Goal: Task Accomplishment & Management: Manage account settings

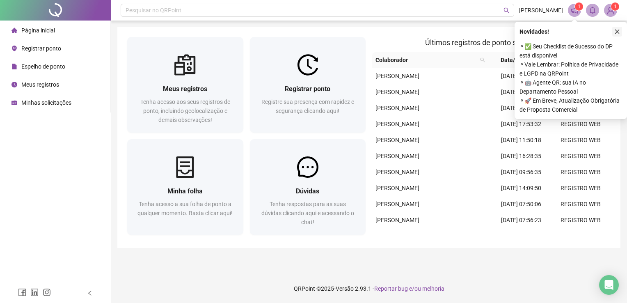
click at [620, 32] on icon "close" at bounding box center [617, 32] width 6 height 6
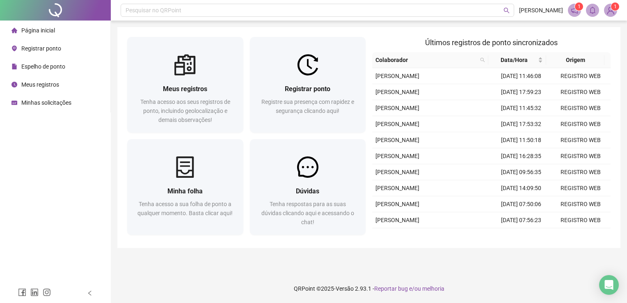
click at [62, 34] on li "Página inicial" at bounding box center [55, 30] width 107 height 16
click at [54, 61] on div "Espelho de ponto" at bounding box center [38, 66] width 54 height 16
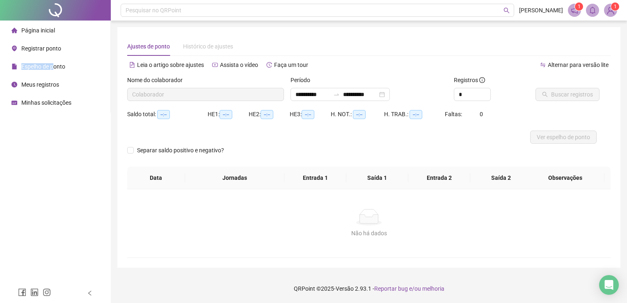
type input "**********"
click at [560, 99] on button "Buscar registros" at bounding box center [568, 94] width 64 height 13
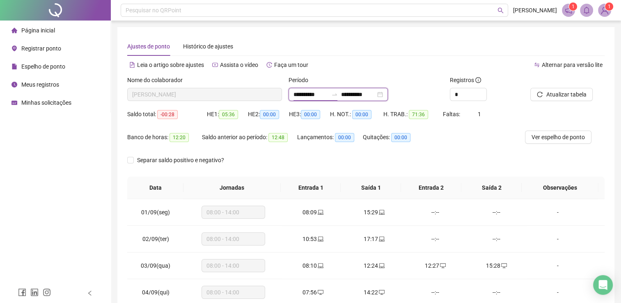
click at [328, 95] on input "**********" at bounding box center [310, 94] width 34 height 9
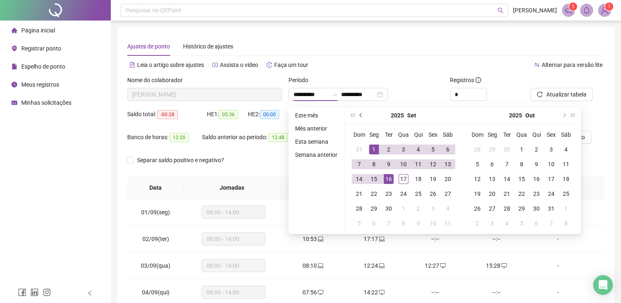
click at [357, 117] on button "prev-year" at bounding box center [361, 115] width 9 height 16
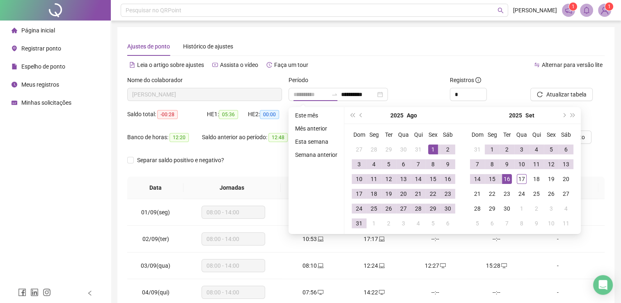
click at [430, 148] on div "1" at bounding box center [433, 149] width 10 height 10
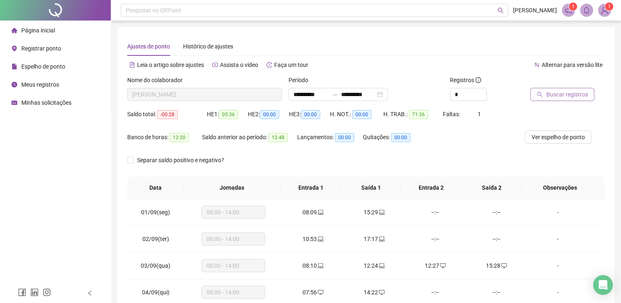
click at [567, 91] on span "Buscar registros" at bounding box center [567, 94] width 42 height 9
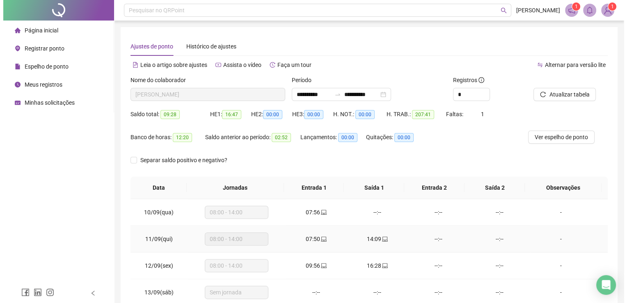
scroll to position [1074, 0]
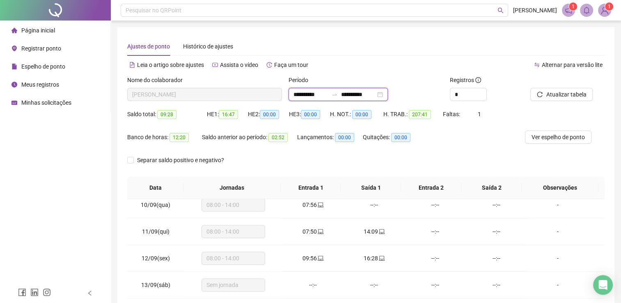
click at [328, 96] on input "**********" at bounding box center [310, 94] width 34 height 9
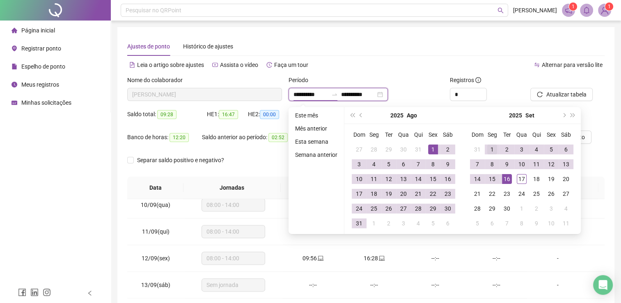
type input "**********"
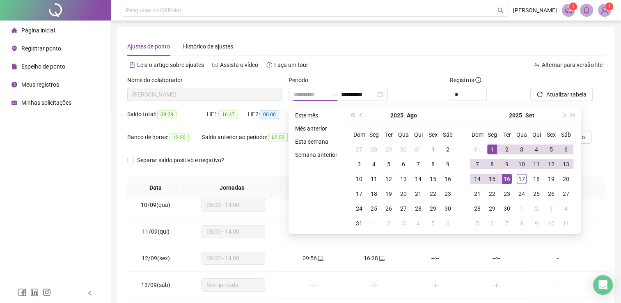
click at [494, 149] on div "1" at bounding box center [492, 149] width 10 height 10
type input "**********"
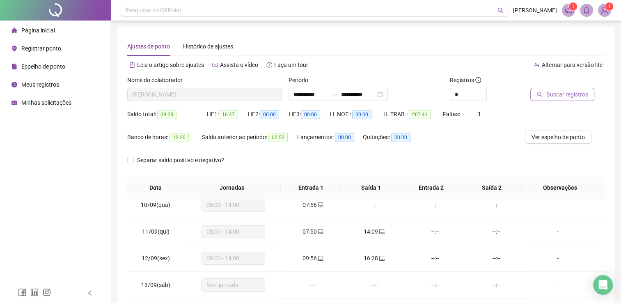
click at [561, 91] on span "Buscar registros" at bounding box center [567, 94] width 42 height 9
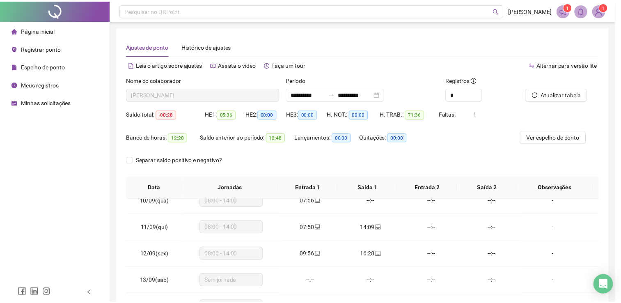
scroll to position [250, 0]
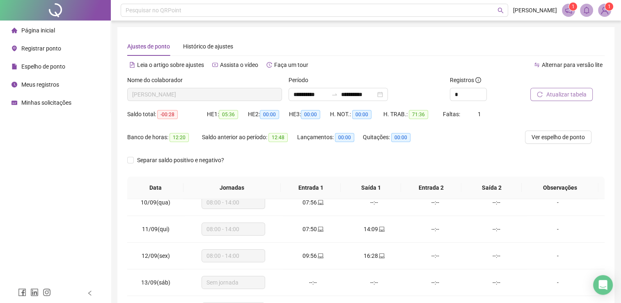
click at [549, 94] on span "Atualizar tabela" at bounding box center [566, 94] width 40 height 9
click at [577, 135] on span "Ver espelho de ponto" at bounding box center [557, 137] width 53 height 9
click at [43, 48] on span "Registrar ponto" at bounding box center [41, 48] width 40 height 7
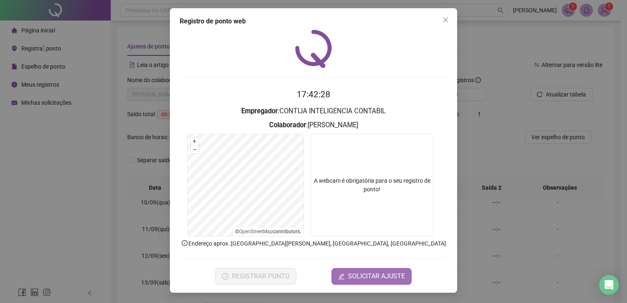
click at [362, 275] on span "SOLICITAR AJUSTE" at bounding box center [376, 276] width 57 height 10
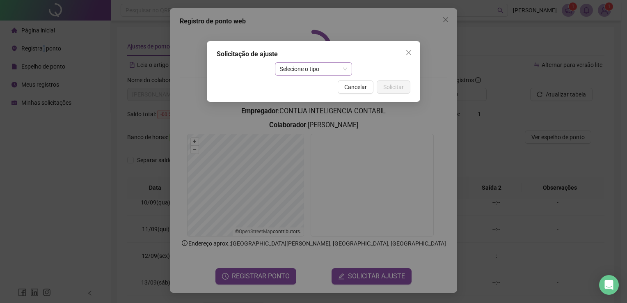
click at [309, 66] on span "Selecione o tipo" at bounding box center [314, 69] width 68 height 12
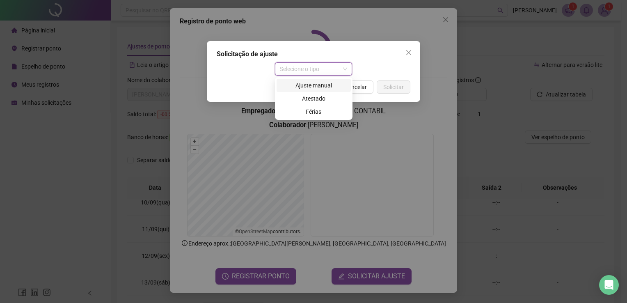
click at [312, 87] on div "Ajuste manual" at bounding box center [314, 85] width 64 height 9
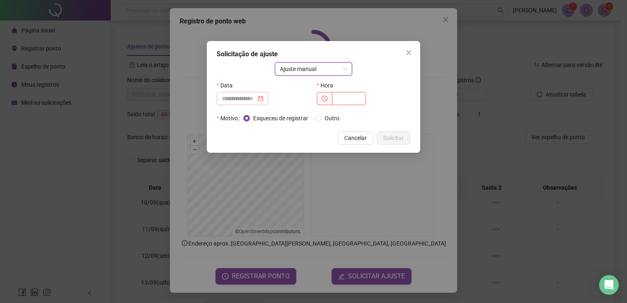
click at [263, 98] on div at bounding box center [243, 98] width 42 height 9
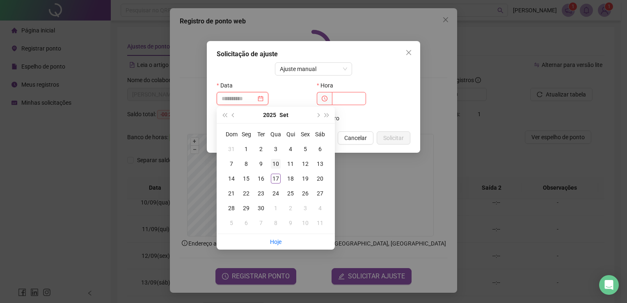
type input "**********"
click at [276, 164] on div "10" at bounding box center [276, 164] width 10 height 10
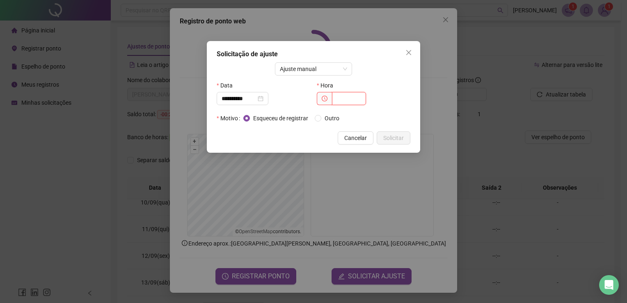
click at [337, 99] on input "text" at bounding box center [349, 98] width 34 height 13
drag, startPoint x: 410, startPoint y: 56, endPoint x: 412, endPoint y: 52, distance: 5.0
click at [410, 55] on button "Close" at bounding box center [408, 52] width 13 height 13
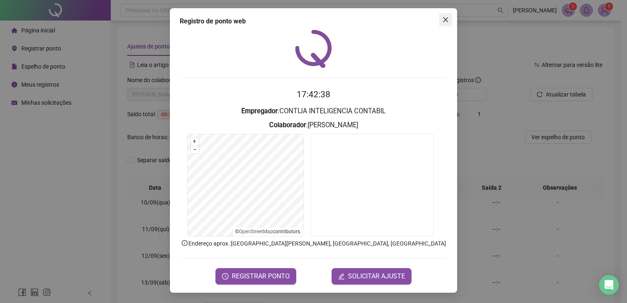
click at [446, 23] on icon "close" at bounding box center [445, 19] width 7 height 7
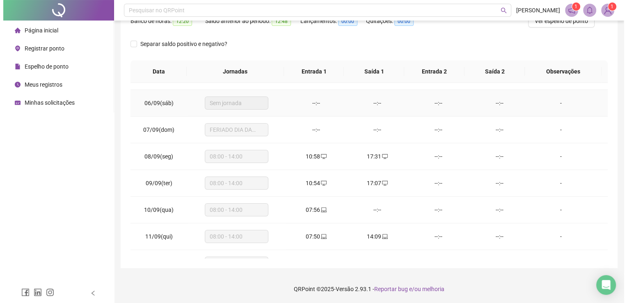
scroll to position [127, 0]
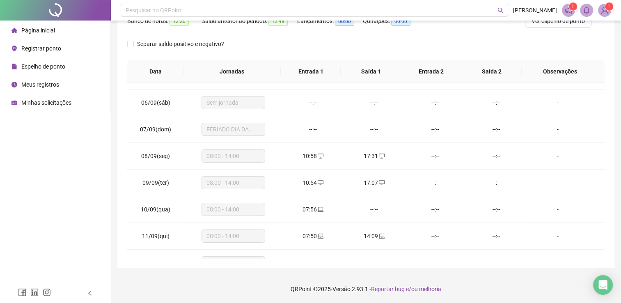
click at [54, 52] on div "Registrar ponto" at bounding box center [36, 48] width 50 height 16
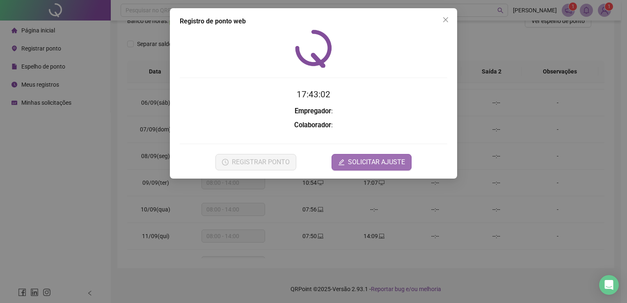
click at [391, 167] on button "SOLICITAR AJUSTE" at bounding box center [372, 162] width 80 height 16
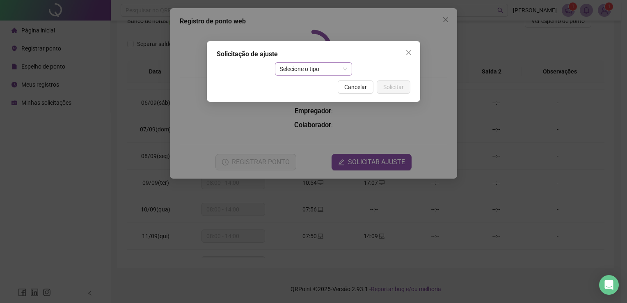
click at [320, 71] on span "Selecione o tipo" at bounding box center [314, 69] width 68 height 12
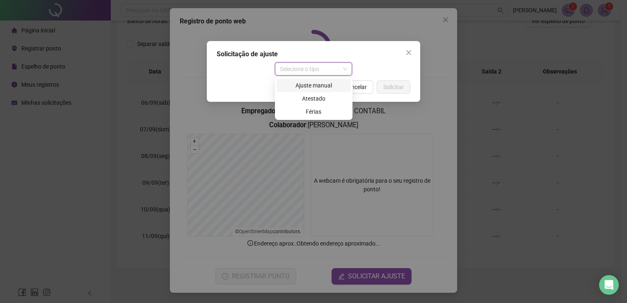
click at [314, 88] on div "Ajuste manual" at bounding box center [314, 85] width 64 height 9
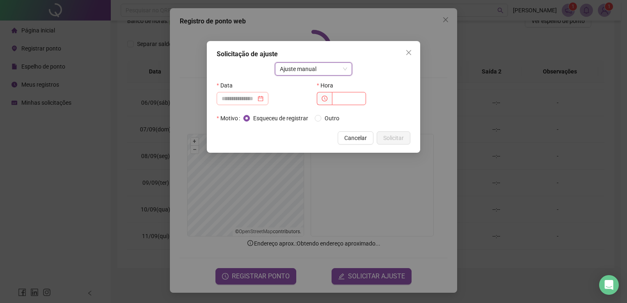
click at [268, 98] on div at bounding box center [243, 98] width 52 height 13
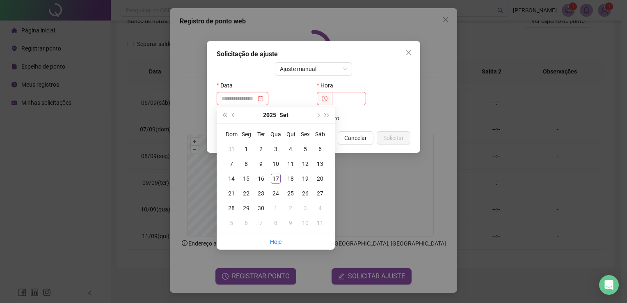
click at [263, 100] on div at bounding box center [243, 98] width 42 height 9
type input "**********"
click at [278, 165] on div "10" at bounding box center [276, 164] width 10 height 10
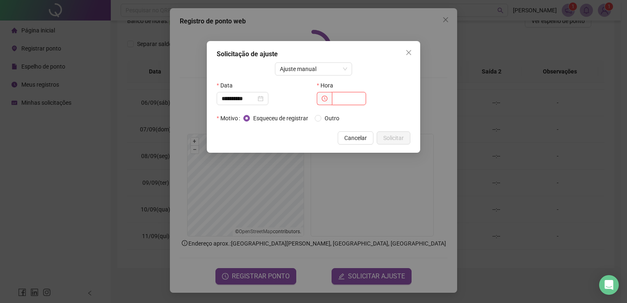
click at [348, 97] on input "text" at bounding box center [349, 98] width 34 height 13
type input "*****"
click at [331, 119] on span "Outro" at bounding box center [331, 118] width 21 height 9
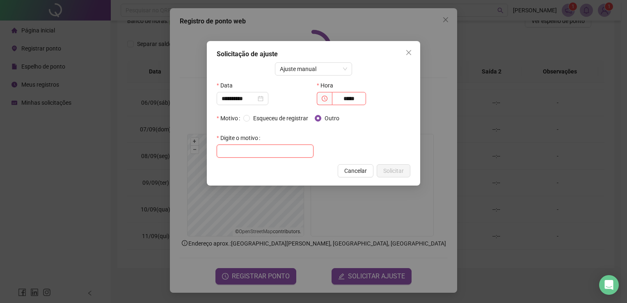
click at [267, 153] on input "text" at bounding box center [265, 150] width 97 height 13
type input "*"
type input "**********"
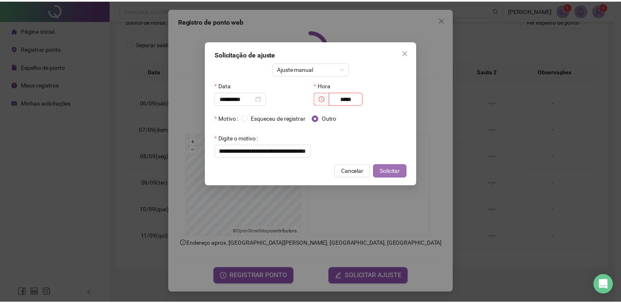
scroll to position [0, 0]
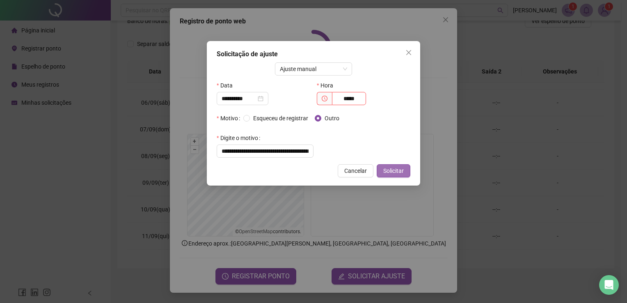
click at [387, 167] on span "Solicitar" at bounding box center [393, 170] width 21 height 9
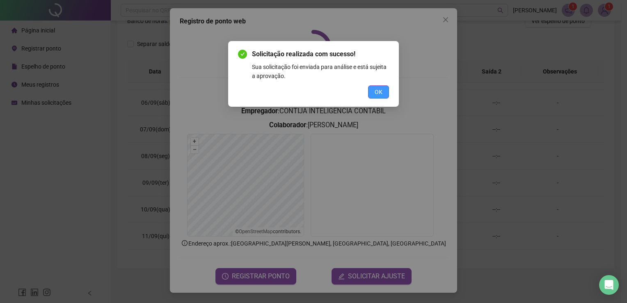
click at [387, 90] on button "OK" at bounding box center [378, 91] width 21 height 13
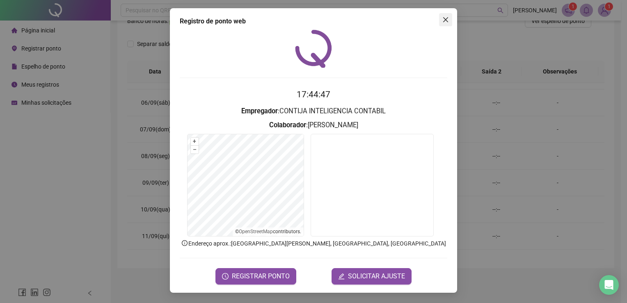
click at [443, 20] on icon "close" at bounding box center [445, 19] width 7 height 7
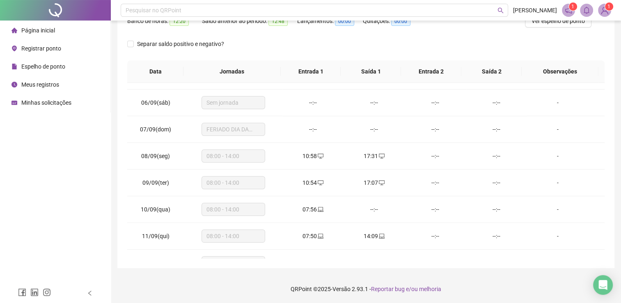
click at [51, 35] on div "Página inicial" at bounding box center [32, 30] width 43 height 16
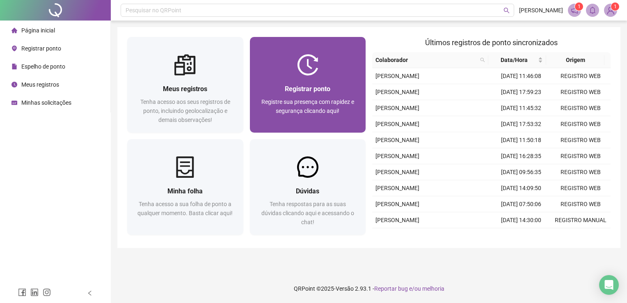
click at [293, 100] on span "Registre sua presença com rapidez e segurança clicando aqui!" at bounding box center [307, 106] width 93 height 16
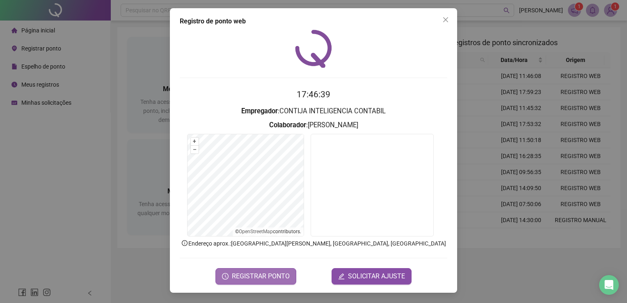
click at [270, 272] on span "REGISTRAR PONTO" at bounding box center [261, 276] width 58 height 10
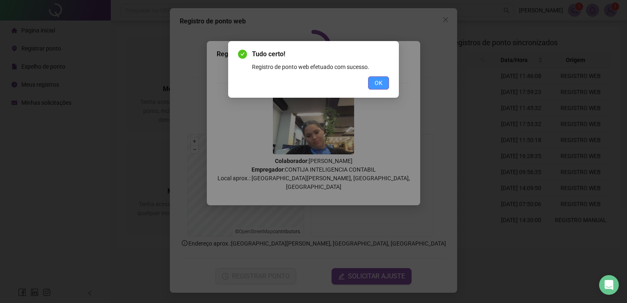
click at [374, 82] on button "OK" at bounding box center [378, 82] width 21 height 13
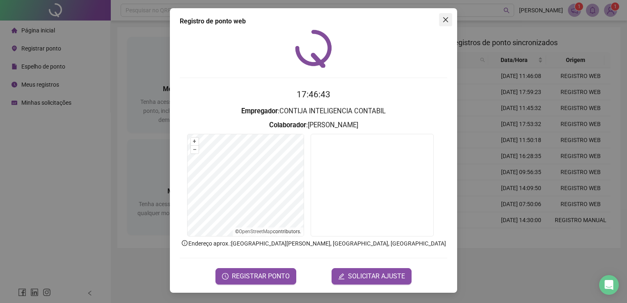
click at [440, 17] on span "Close" at bounding box center [445, 19] width 13 height 7
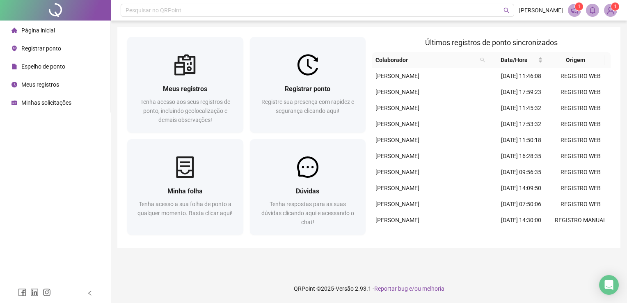
click at [60, 54] on div "Registrar ponto" at bounding box center [36, 48] width 50 height 16
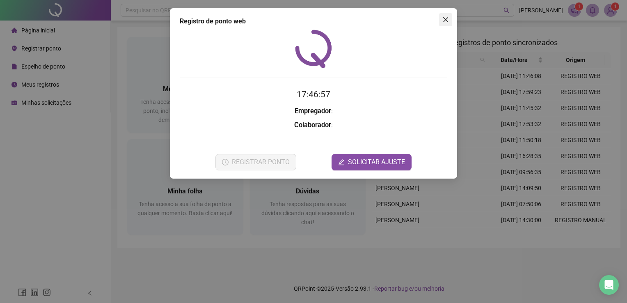
click at [439, 21] on span "Close" at bounding box center [445, 19] width 13 height 7
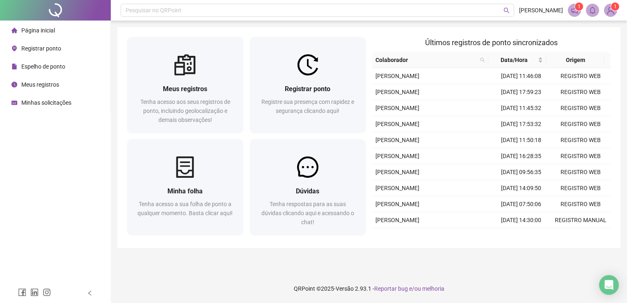
click at [56, 66] on span "Espelho de ponto" at bounding box center [43, 66] width 44 height 7
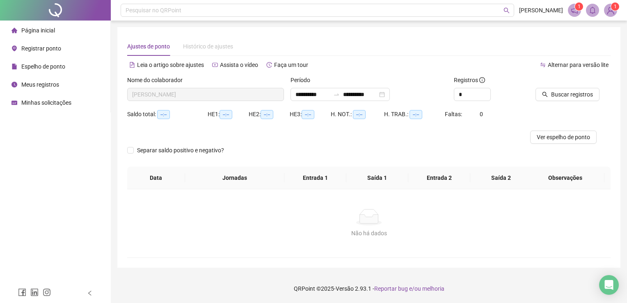
type input "**********"
click at [549, 95] on button "Buscar registros" at bounding box center [568, 94] width 64 height 13
